Goal: Task Accomplishment & Management: Use online tool/utility

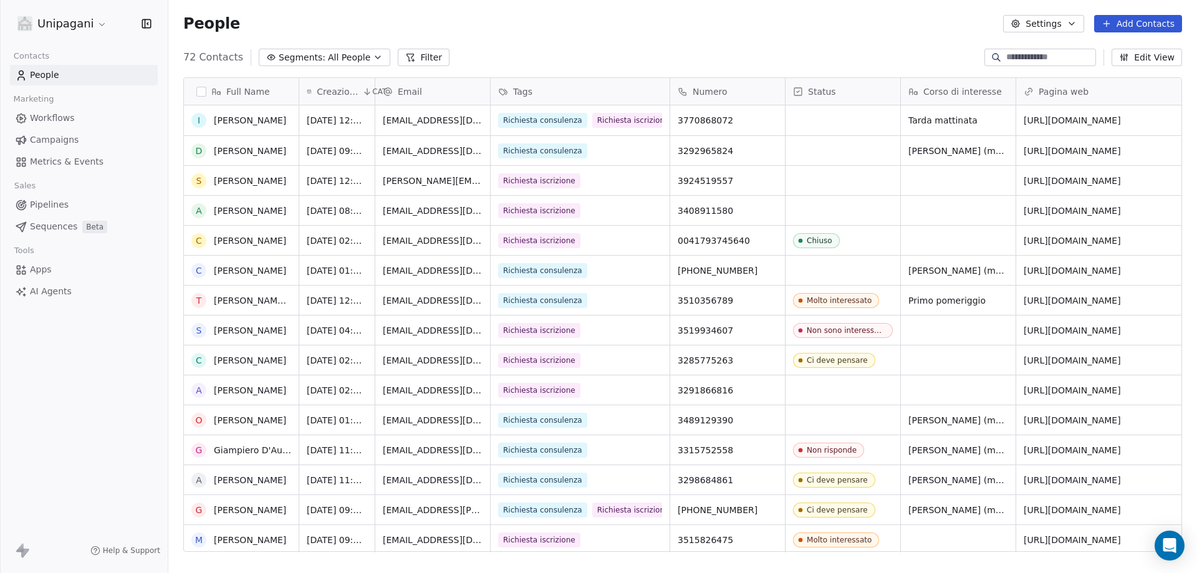
scroll to position [62, 0]
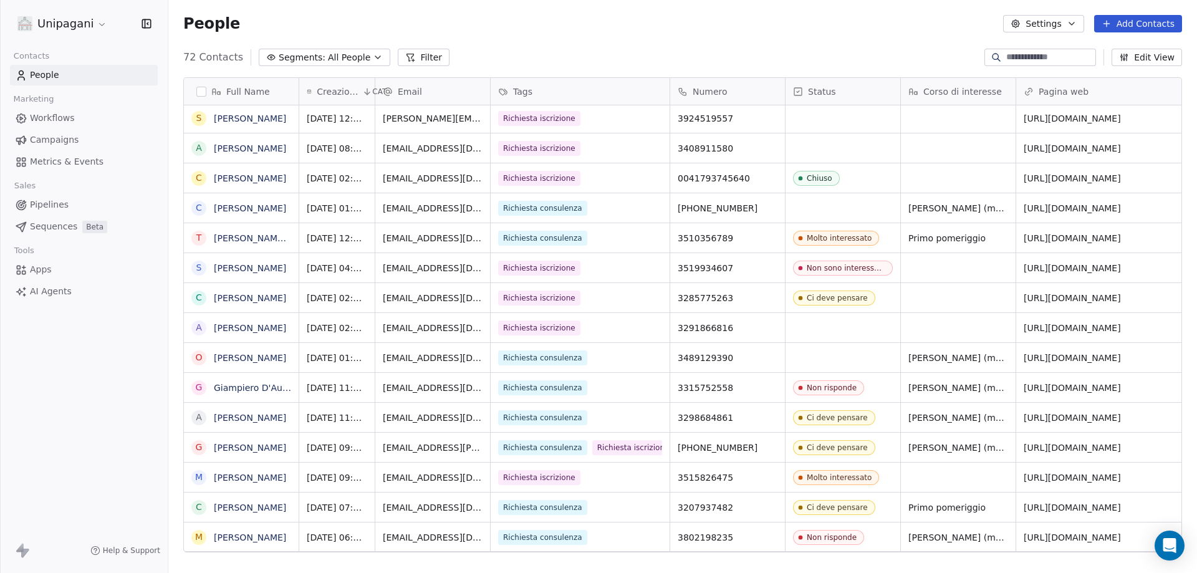
click at [858, 237] on div "Molto interessato" at bounding box center [839, 238] width 65 height 9
click at [859, 237] on div "Molto interessato" at bounding box center [839, 238] width 65 height 9
click at [881, 239] on div "Molto interessato" at bounding box center [842, 237] width 115 height 29
click at [884, 239] on div "Molto interessato" at bounding box center [842, 237] width 115 height 29
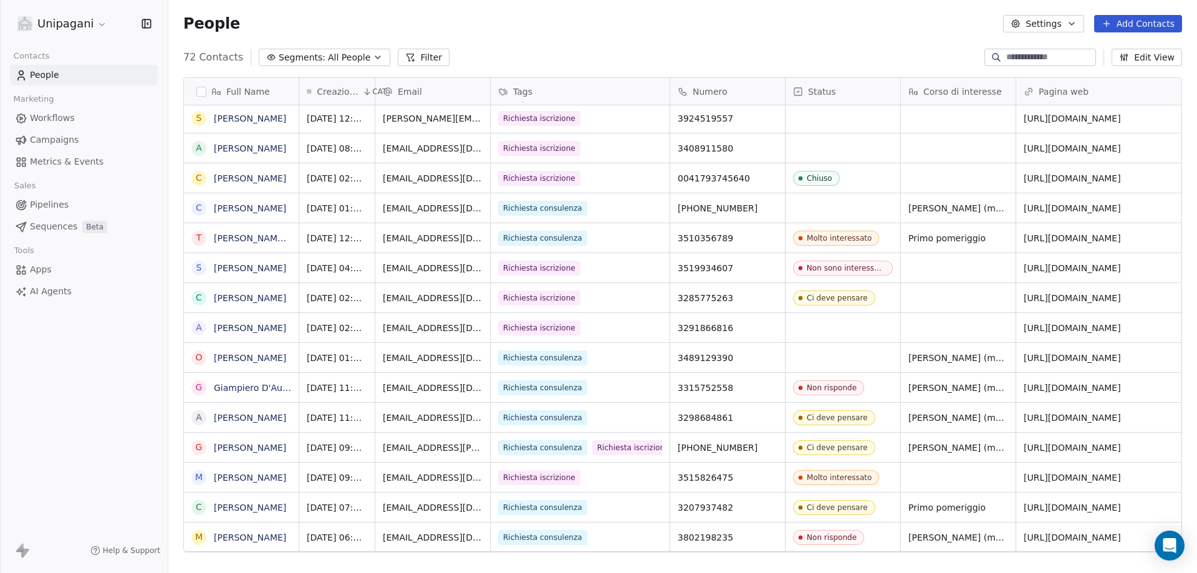
click at [888, 231] on div "Molto interessato" at bounding box center [842, 237] width 115 height 29
click at [893, 236] on div "Molto interessato" at bounding box center [842, 237] width 115 height 29
click at [798, 237] on icon "grid" at bounding box center [800, 238] width 10 height 10
click at [799, 237] on icon "grid" at bounding box center [800, 238] width 10 height 10
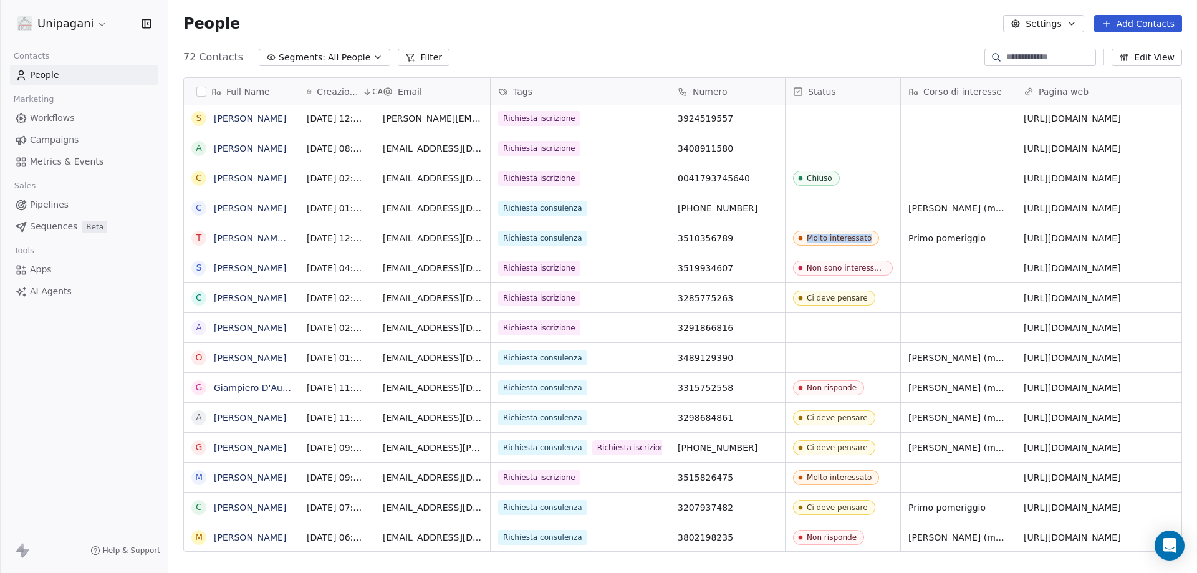
click at [799, 237] on icon "grid" at bounding box center [800, 238] width 4 height 4
click at [800, 236] on icon "grid" at bounding box center [800, 238] width 4 height 4
drag, startPoint x: 800, startPoint y: 236, endPoint x: 804, endPoint y: 231, distance: 6.6
click at [802, 234] on icon "grid" at bounding box center [800, 238] width 10 height 10
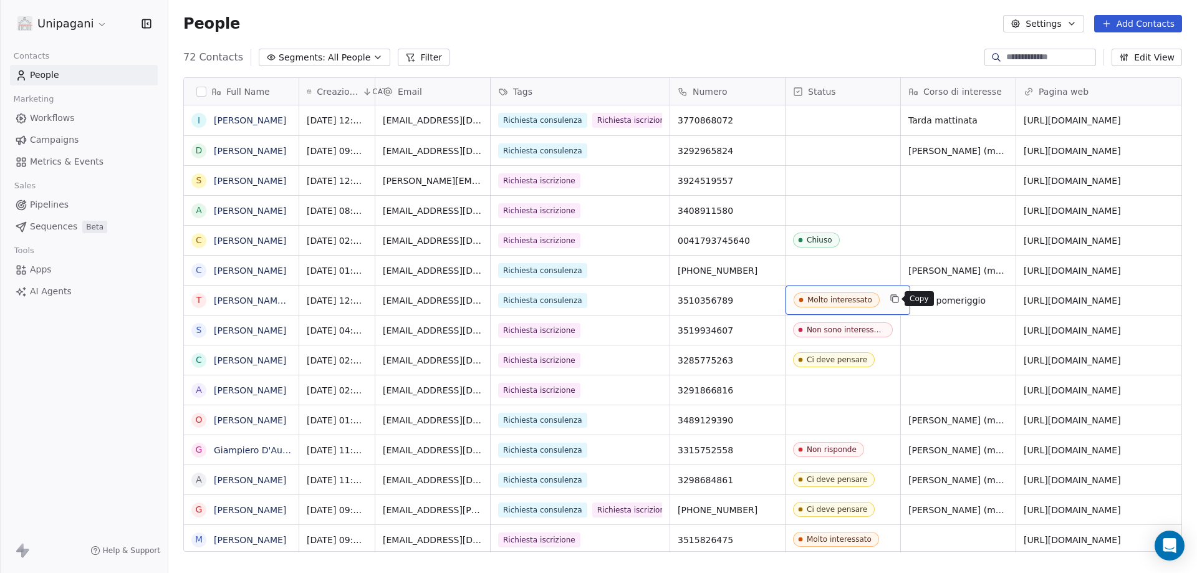
click at [891, 301] on icon "grid" at bounding box center [895, 299] width 10 height 10
drag, startPoint x: 891, startPoint y: 301, endPoint x: 871, endPoint y: 305, distance: 19.7
click at [892, 301] on icon "grid" at bounding box center [895, 299] width 10 height 10
click at [850, 300] on div "Molto interessato" at bounding box center [839, 299] width 65 height 9
click at [850, 301] on div "Molto interessato" at bounding box center [839, 299] width 65 height 9
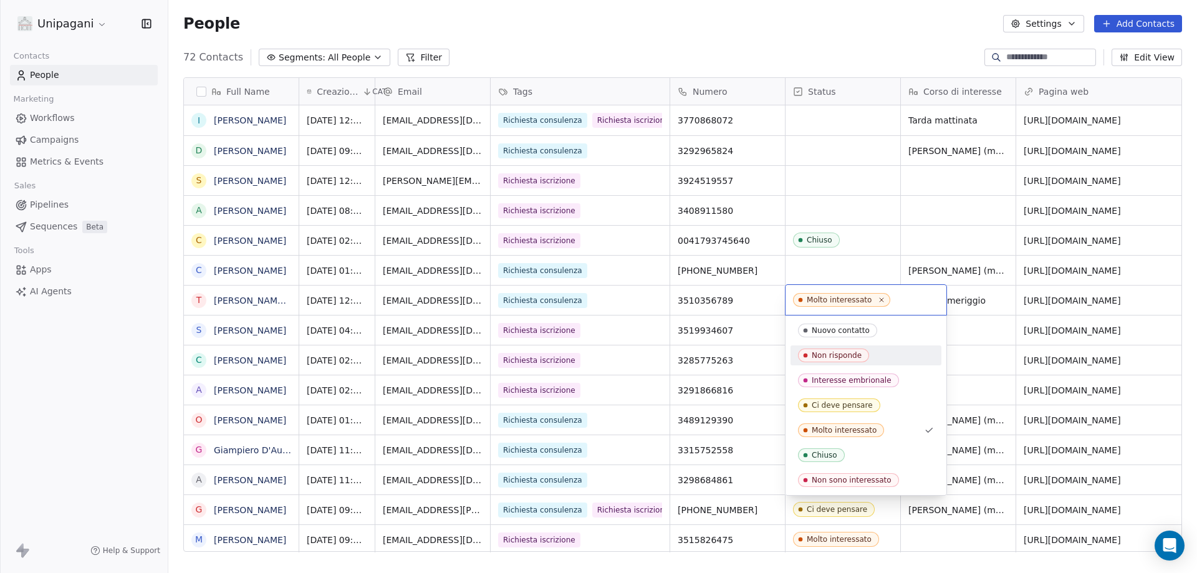
click at [906, 254] on html "Unipagani Contacts People Marketing Workflows Campaigns Metrics & Events Sales …" at bounding box center [598, 286] width 1197 height 573
click at [934, 183] on html "Unipagani Contacts People Marketing Workflows Campaigns Metrics & Events Sales …" at bounding box center [598, 286] width 1197 height 573
